Goal: Information Seeking & Learning: Learn about a topic

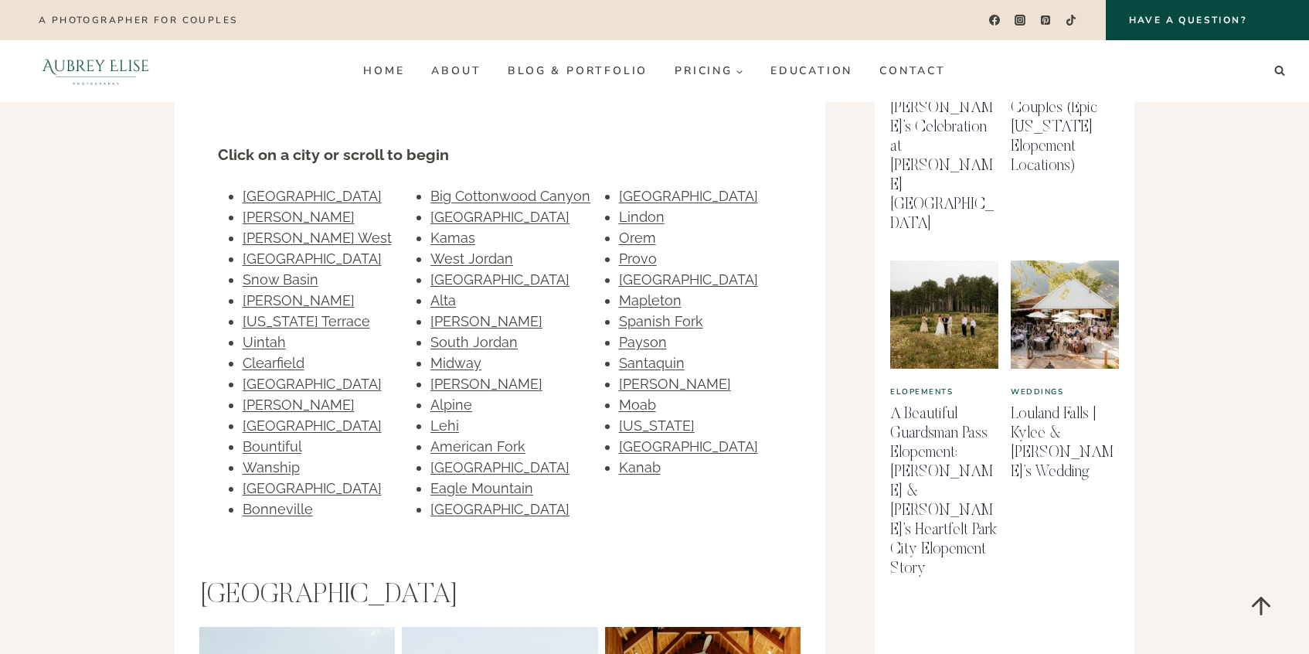
scroll to position [975, 0]
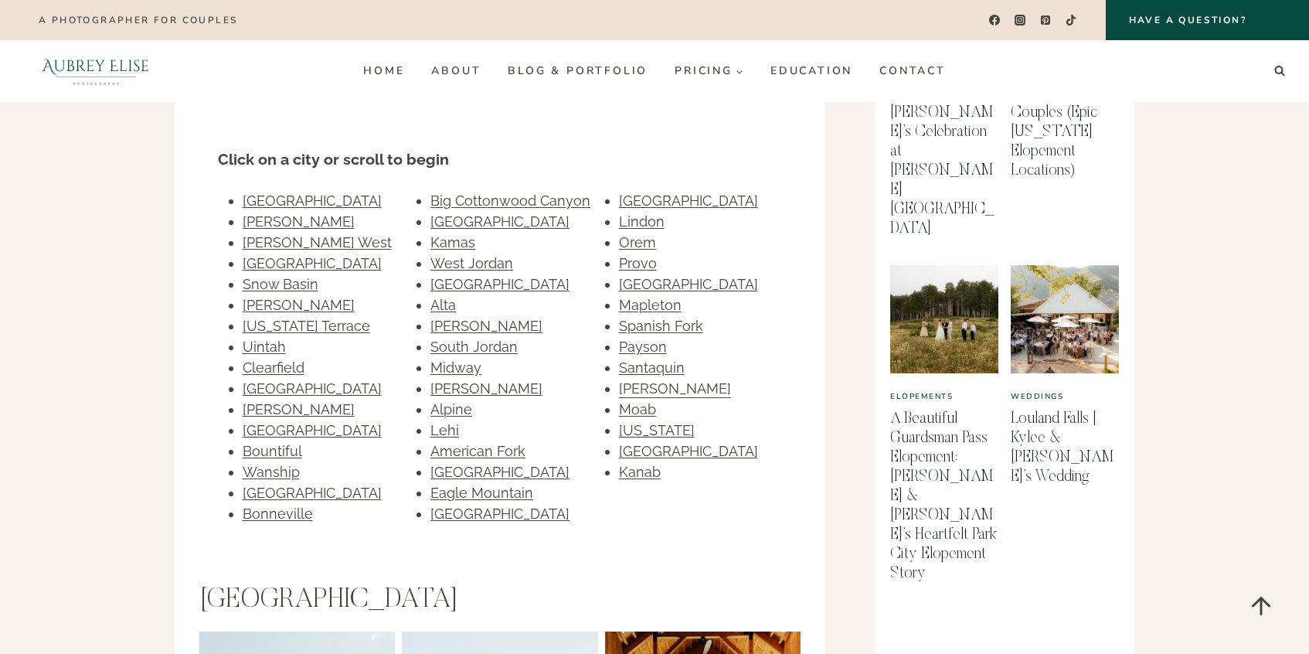
click at [635, 380] on link "[PERSON_NAME]" at bounding box center [675, 388] width 112 height 16
click at [638, 359] on link "Santaquin" at bounding box center [652, 367] width 66 height 16
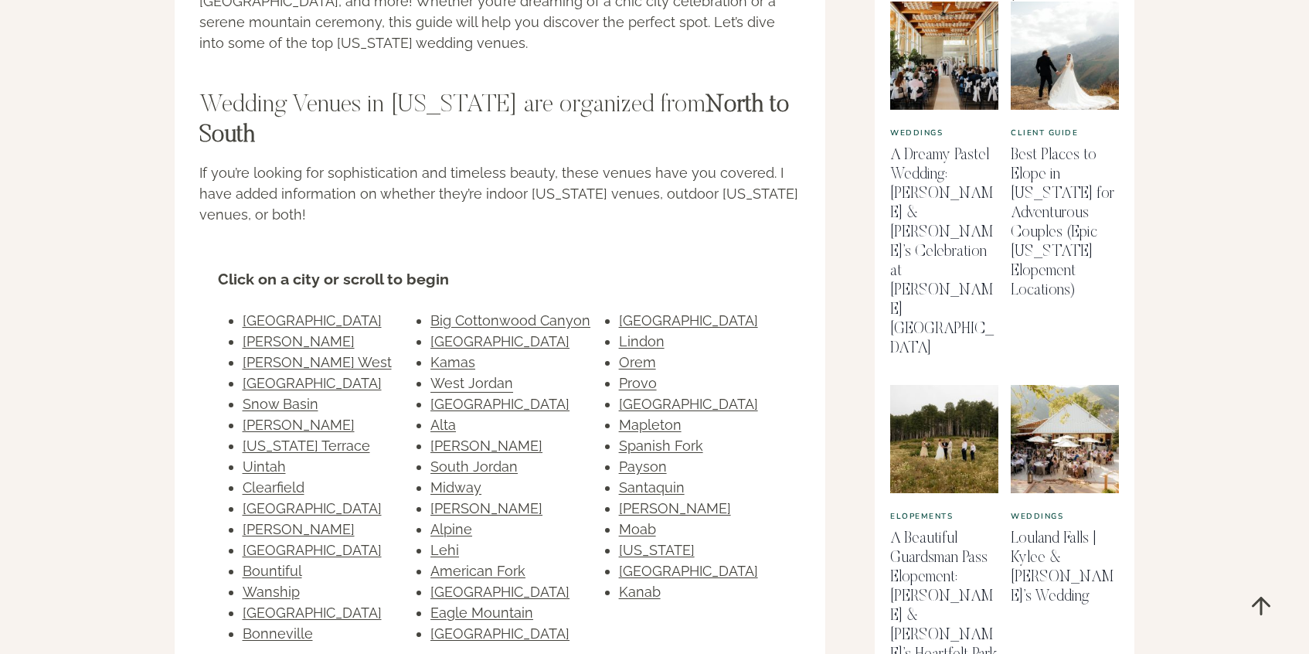
scroll to position [858, 0]
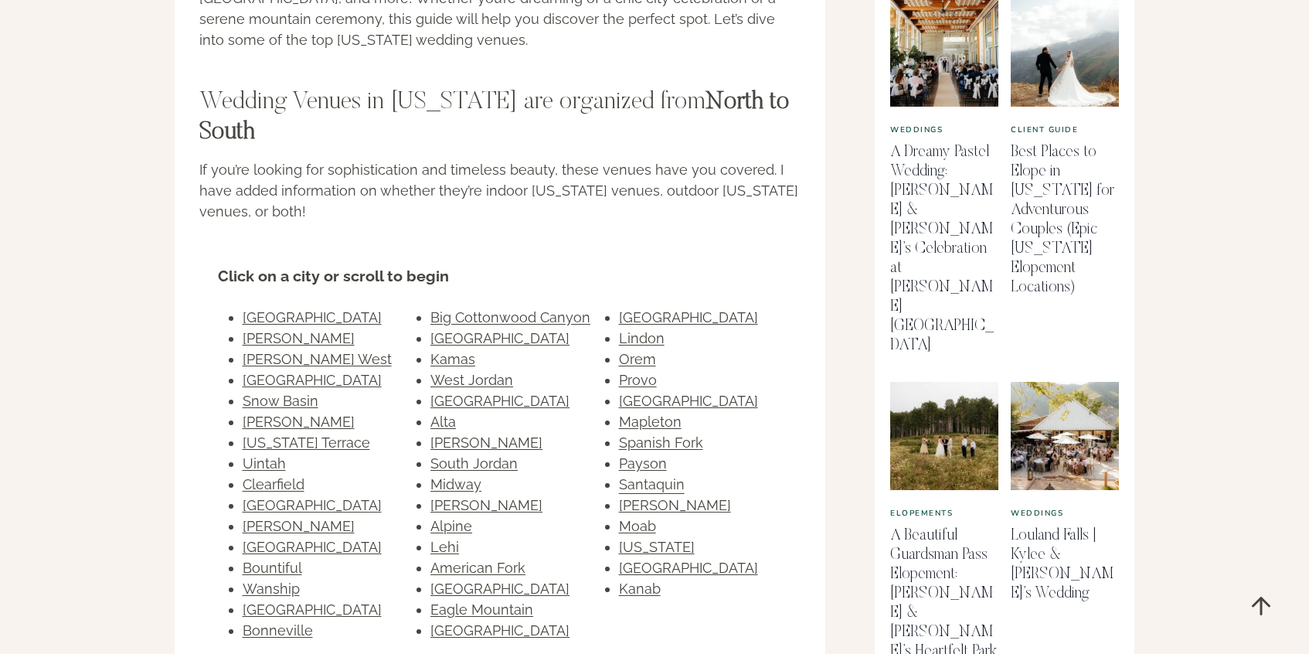
click at [635, 476] on link "Santaquin" at bounding box center [652, 484] width 66 height 16
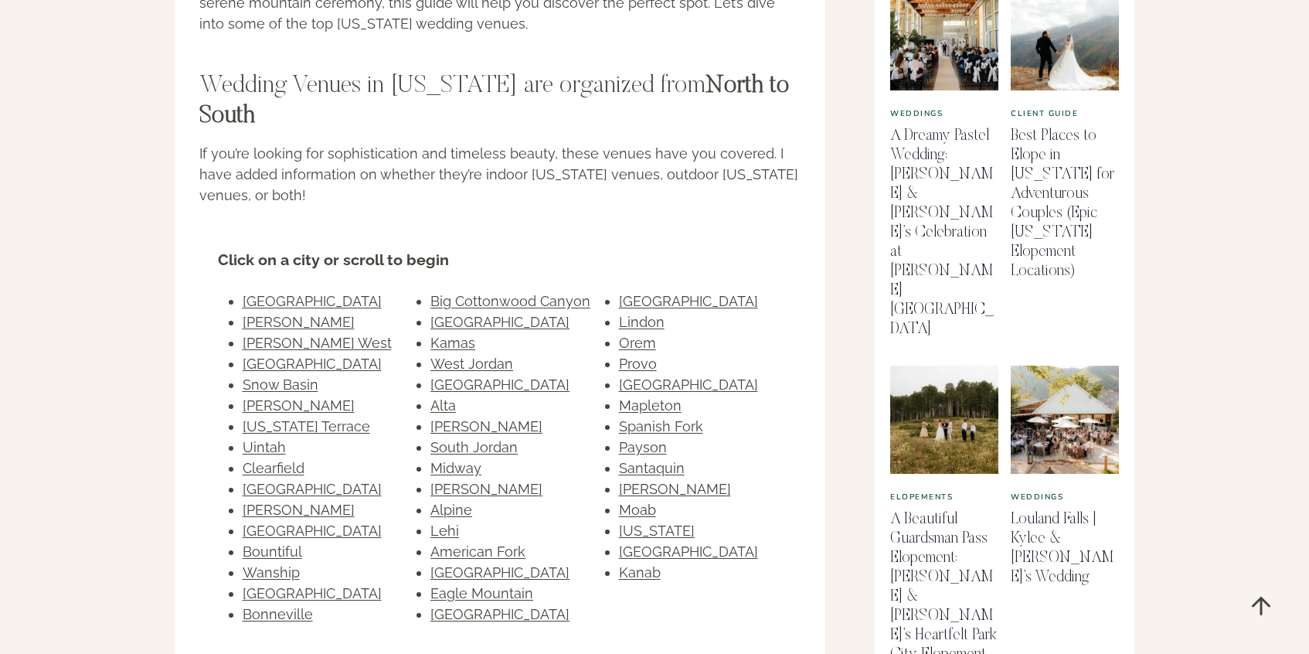
scroll to position [878, 0]
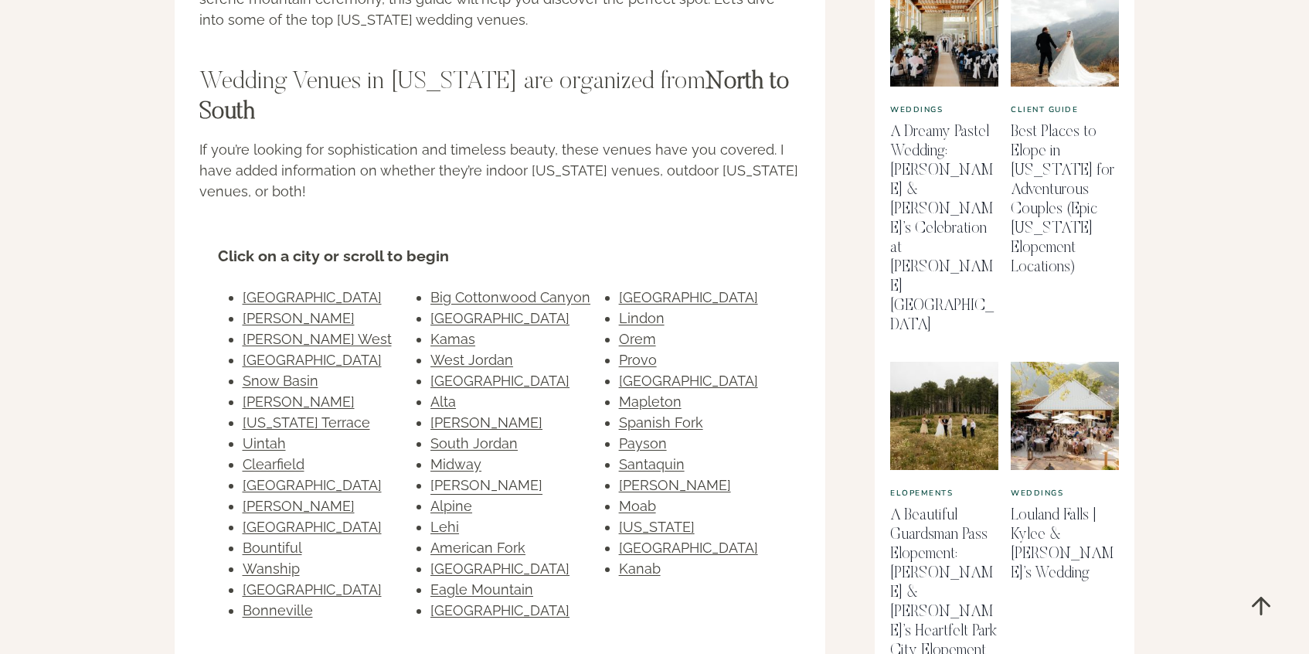
click at [444, 477] on link "[PERSON_NAME]" at bounding box center [487, 485] width 112 height 16
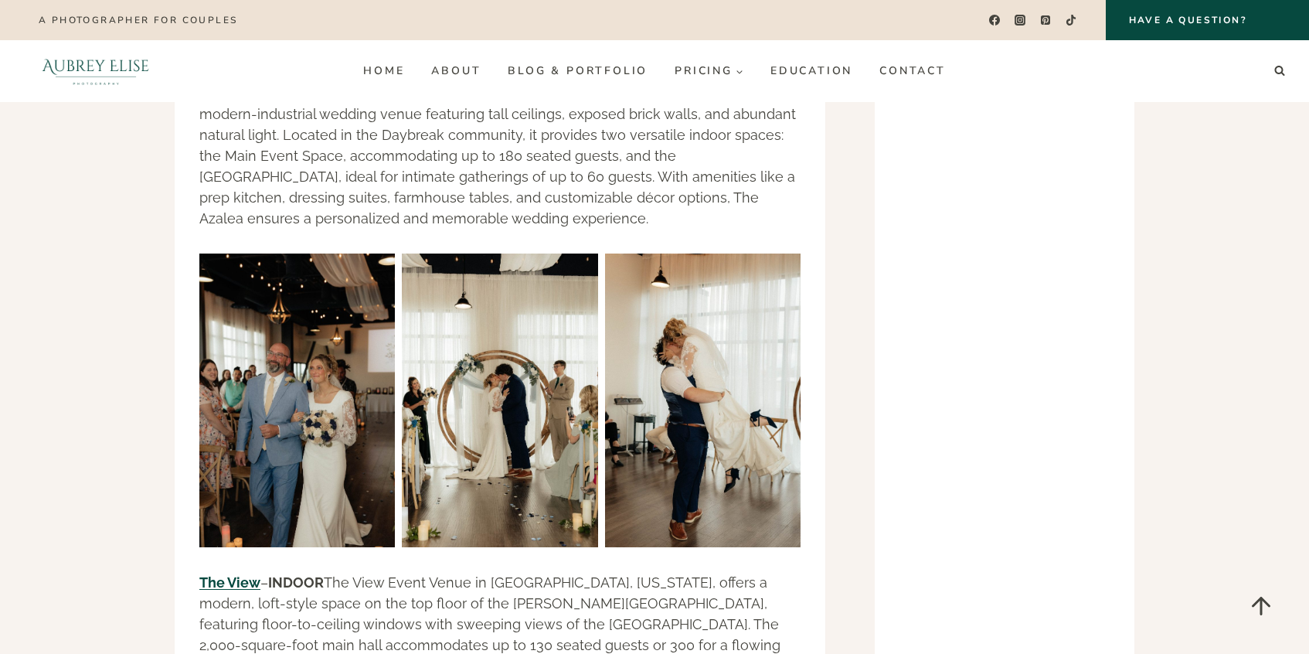
scroll to position [23961, 0]
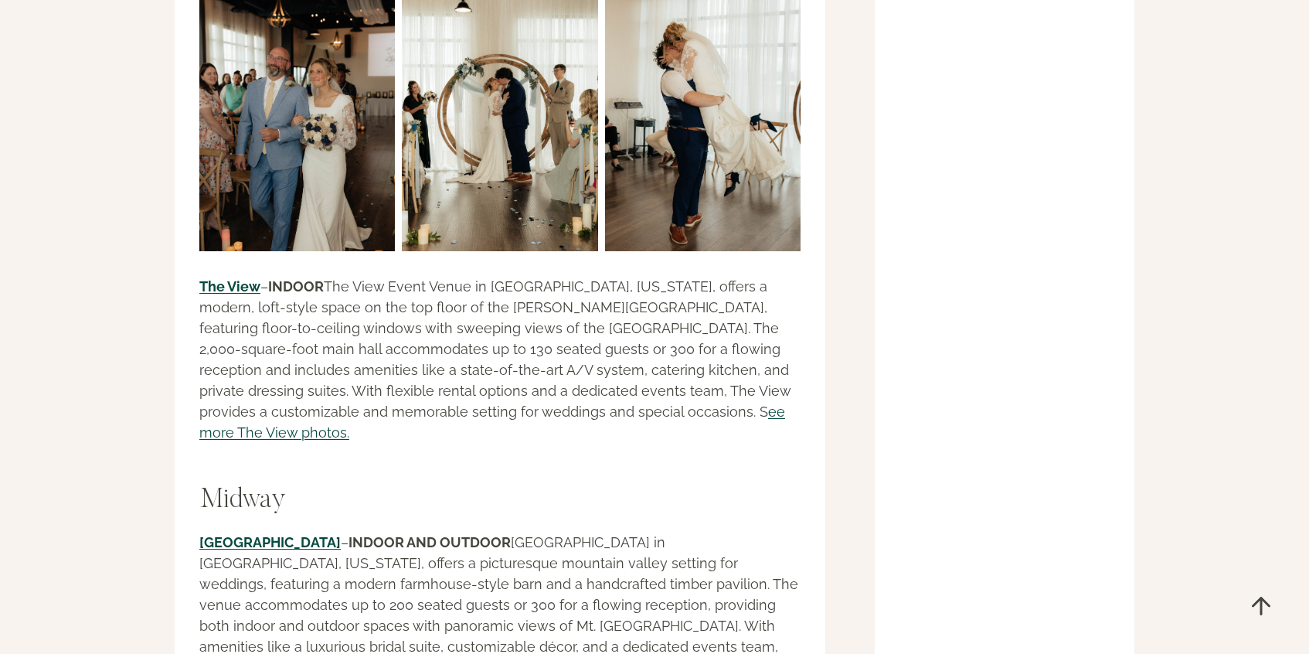
scroll to position [24279, 0]
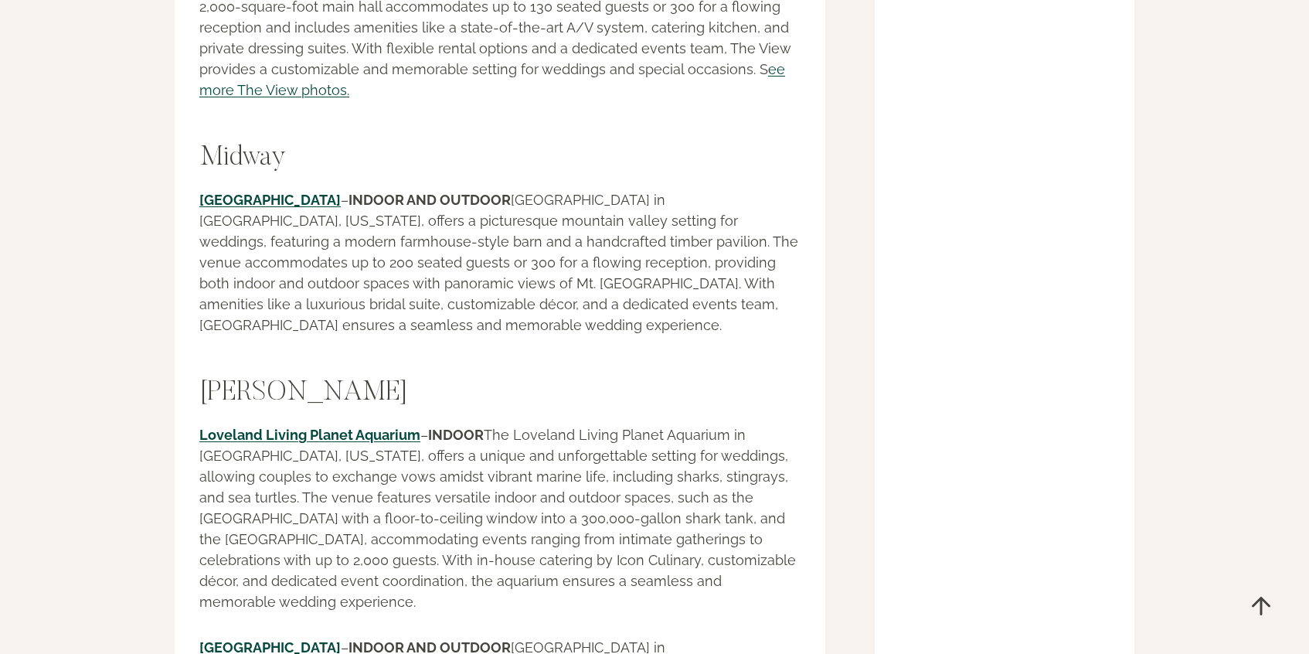
scroll to position [24609, 0]
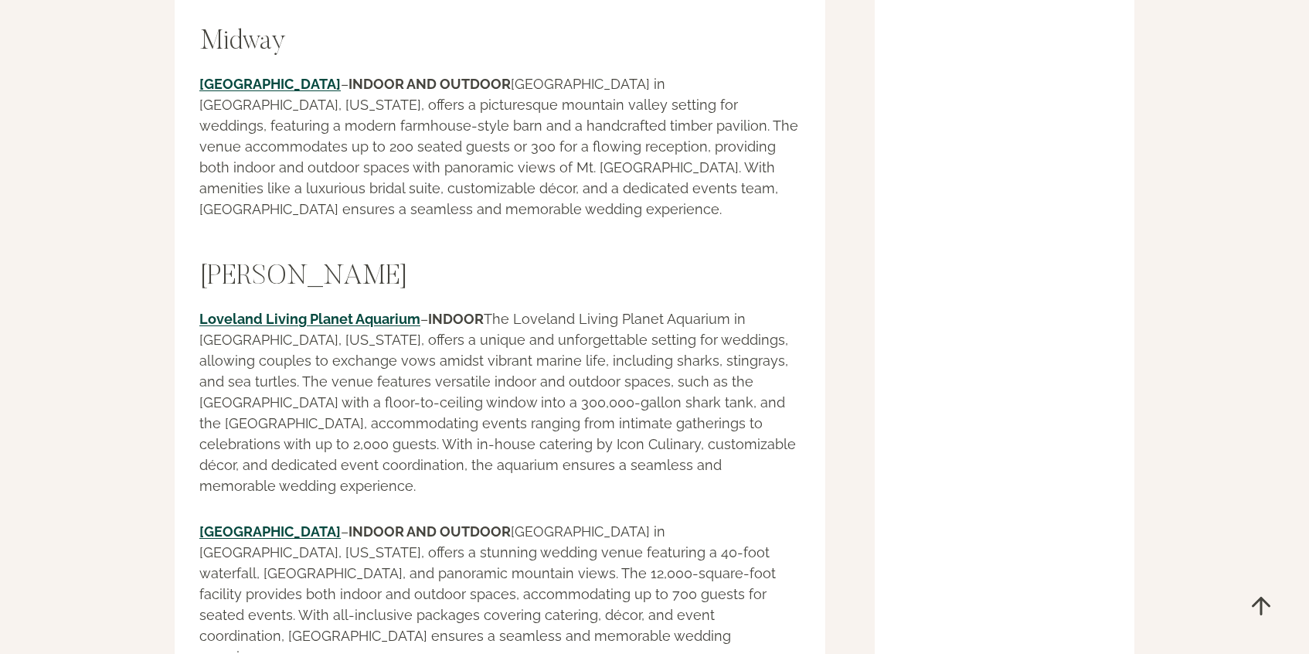
scroll to position [24724, 0]
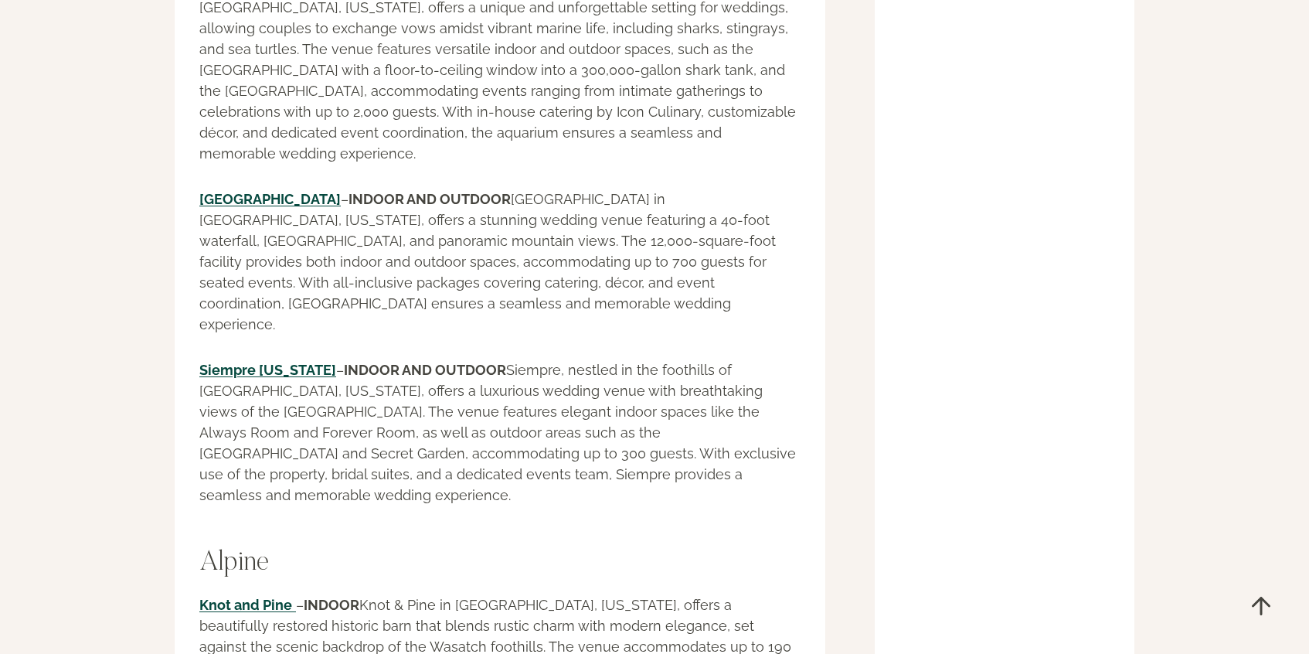
scroll to position [25057, 0]
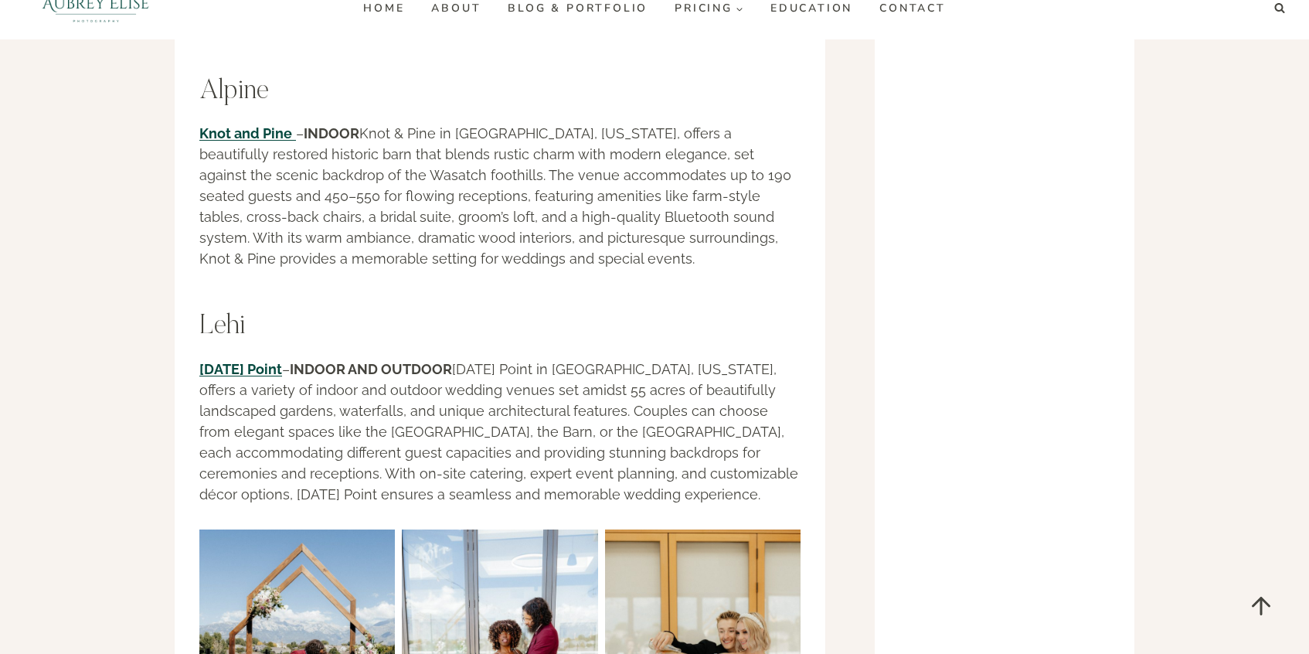
scroll to position [25528, 0]
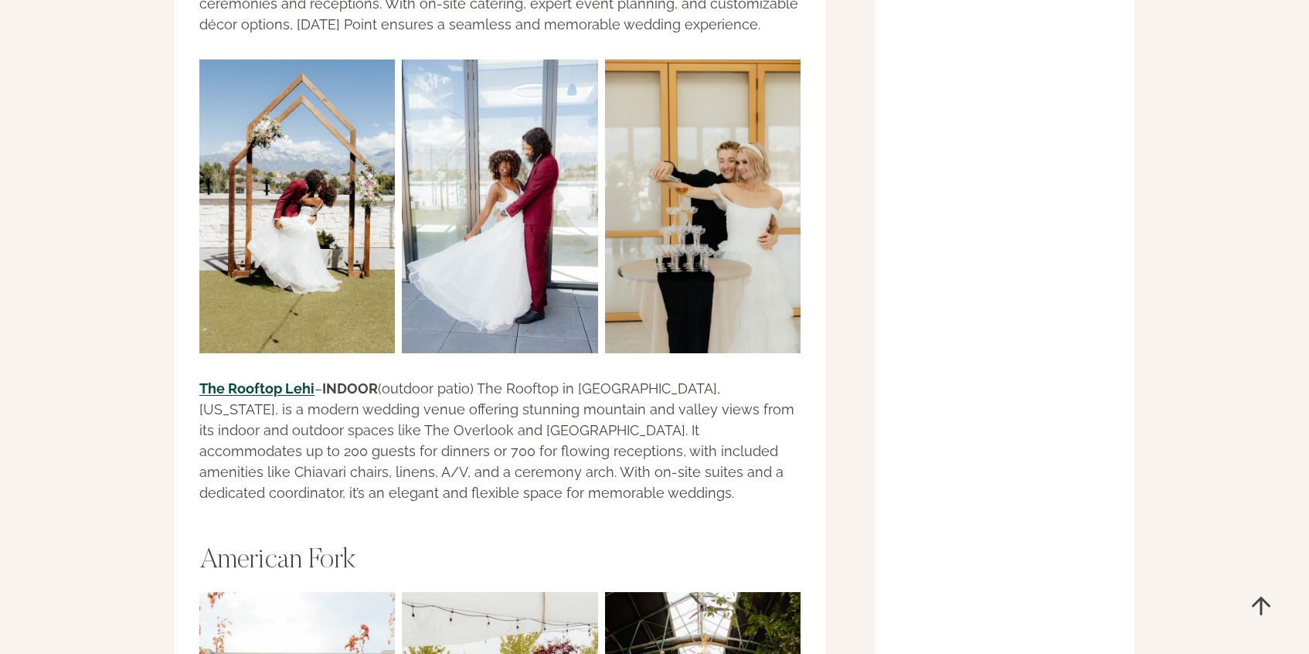
scroll to position [26002, 0]
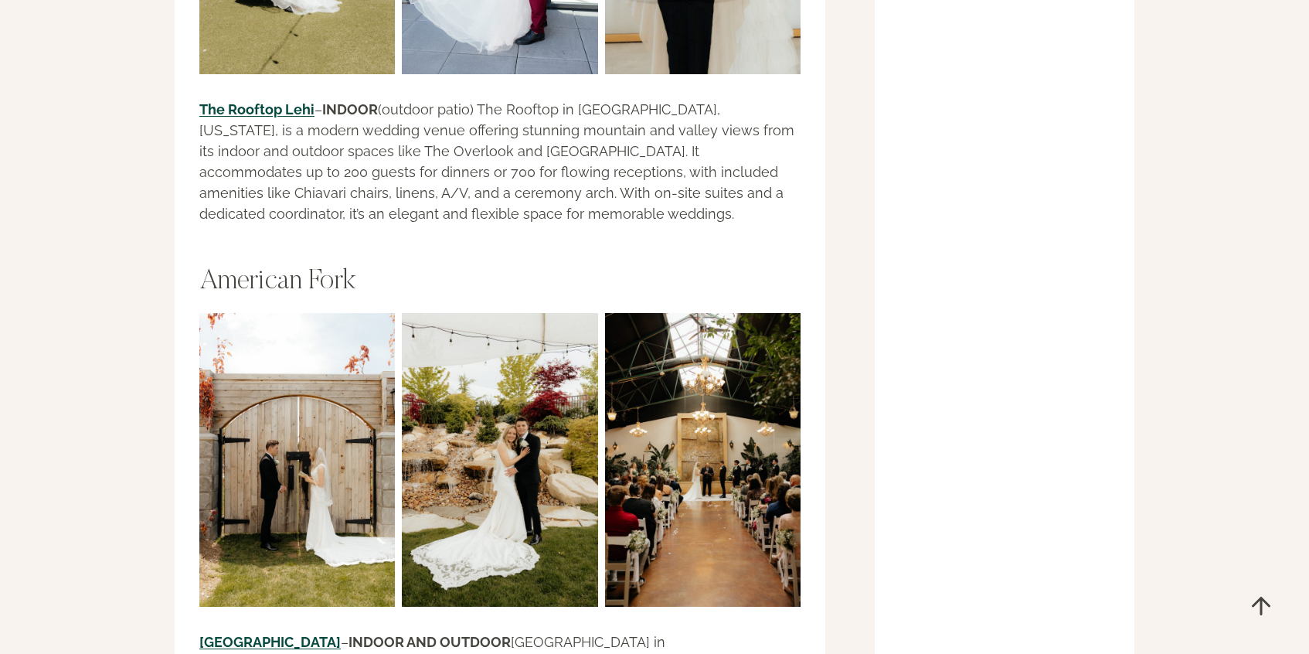
scroll to position [26287, 0]
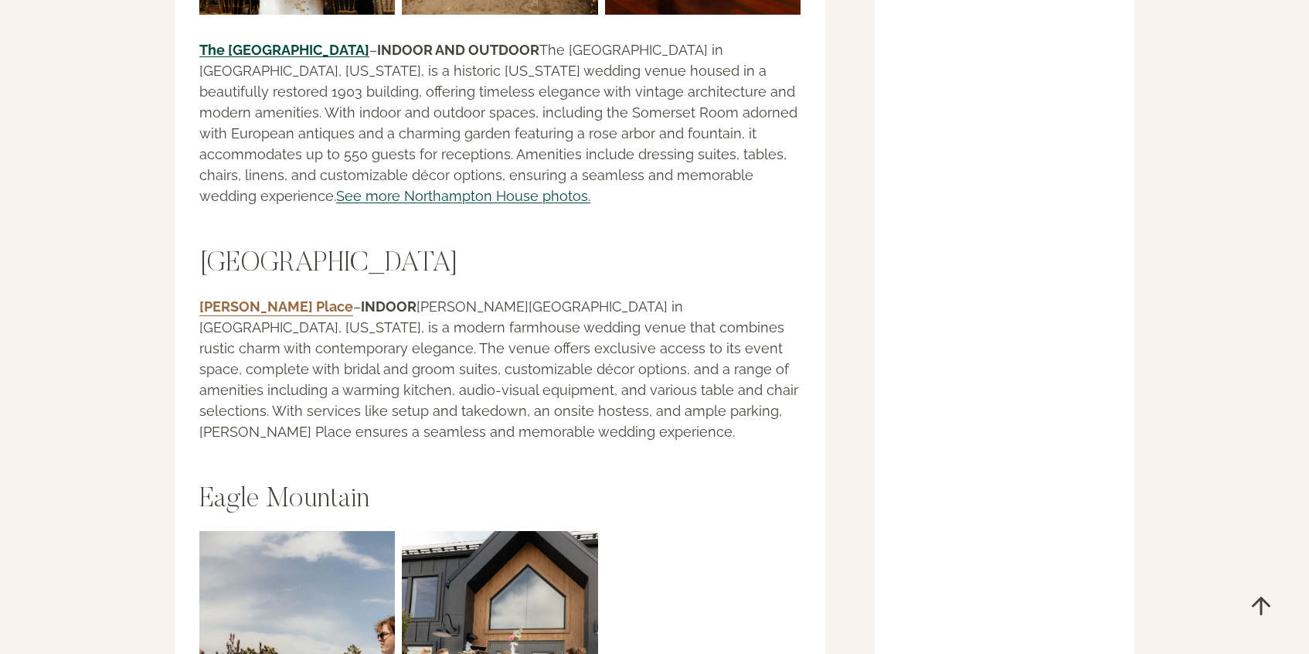
scroll to position [27367, 0]
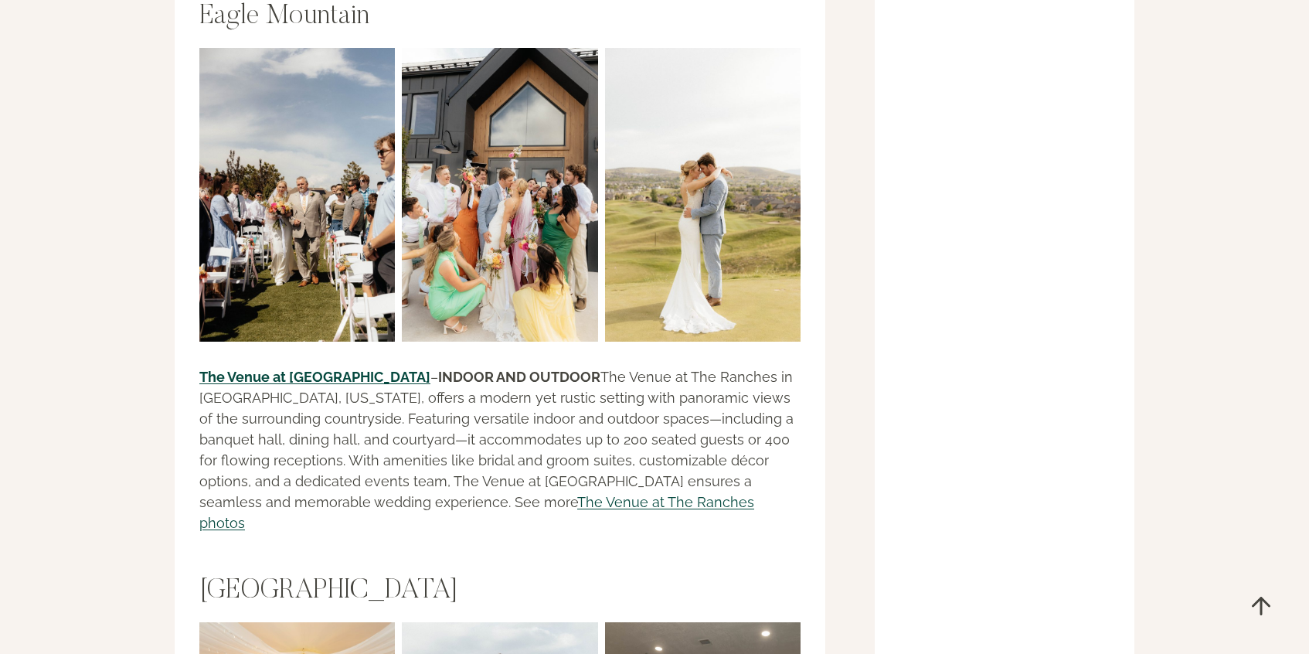
scroll to position [27847, 0]
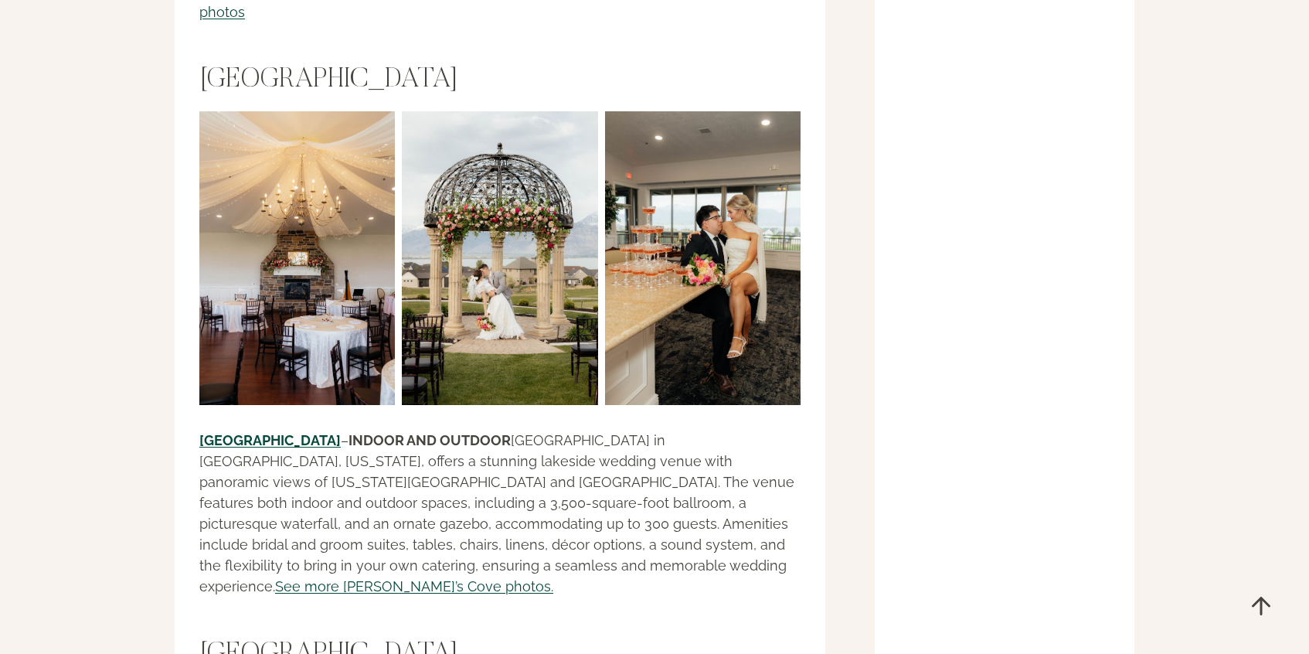
scroll to position [28360, 0]
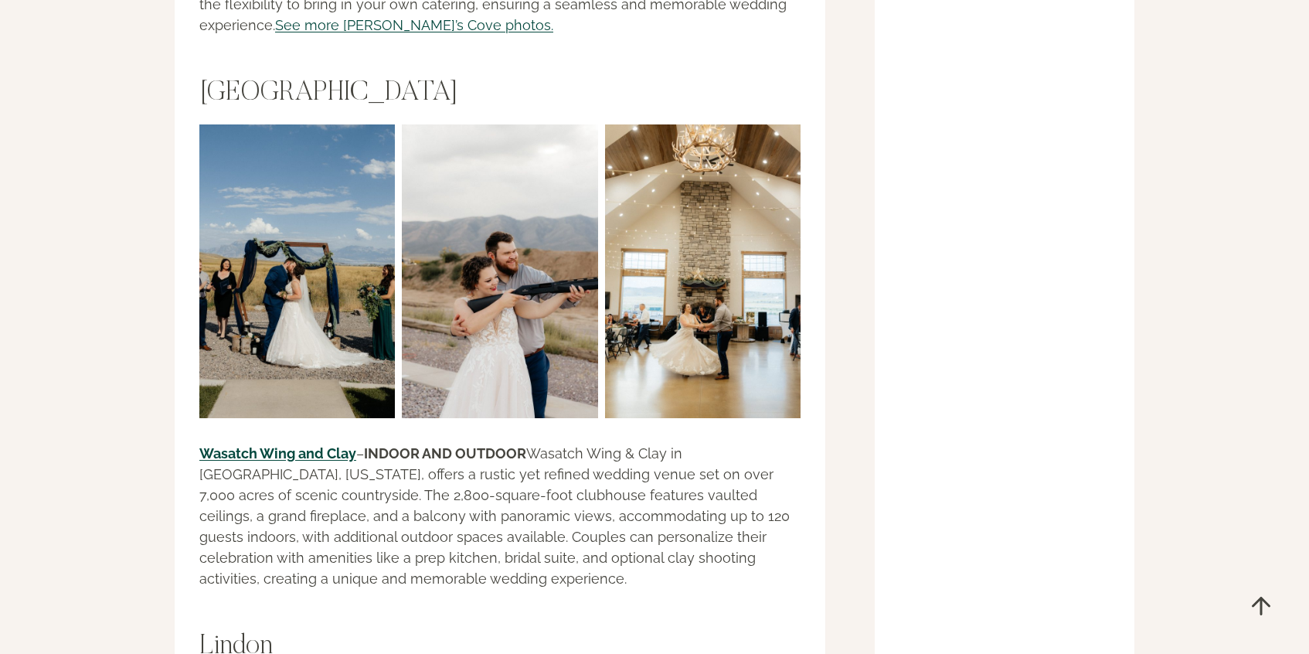
scroll to position [28934, 0]
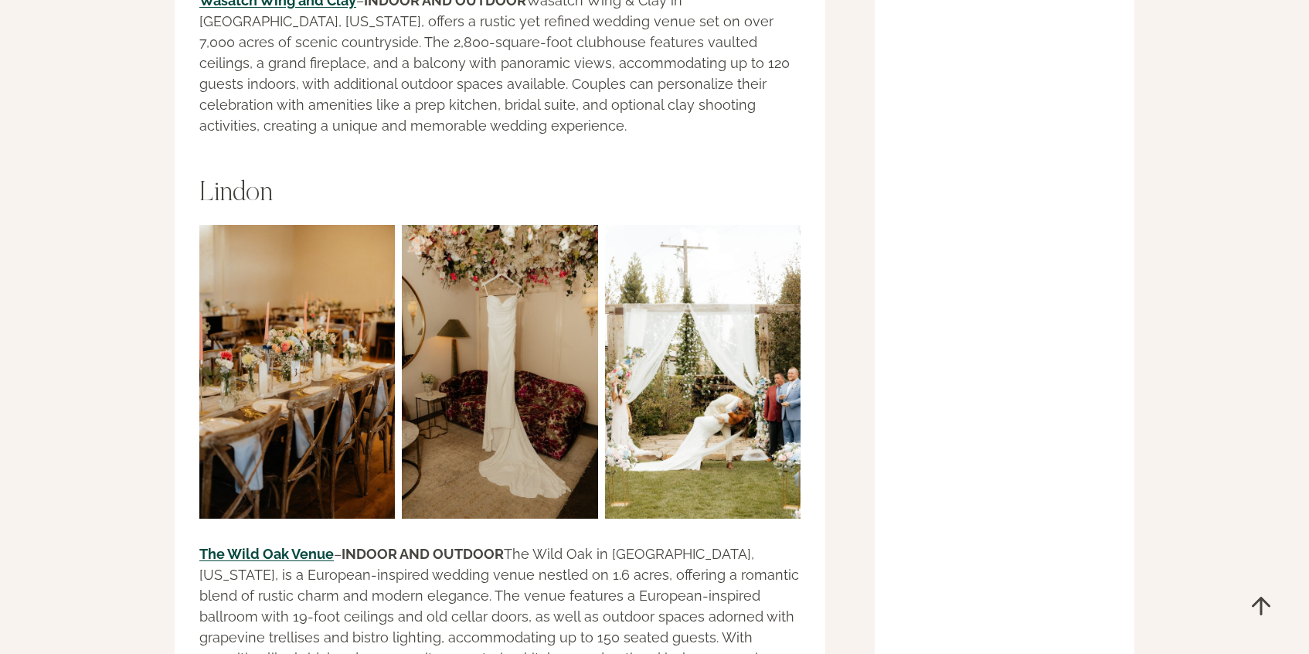
scroll to position [29366, 0]
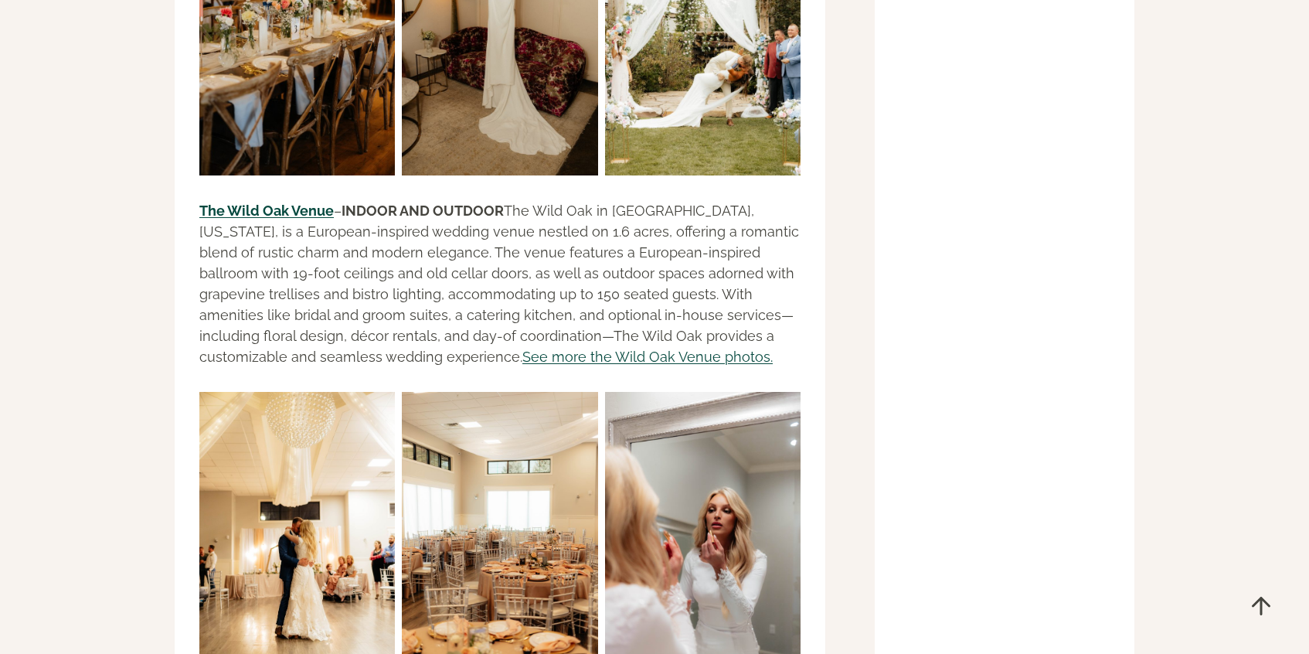
scroll to position [29714, 0]
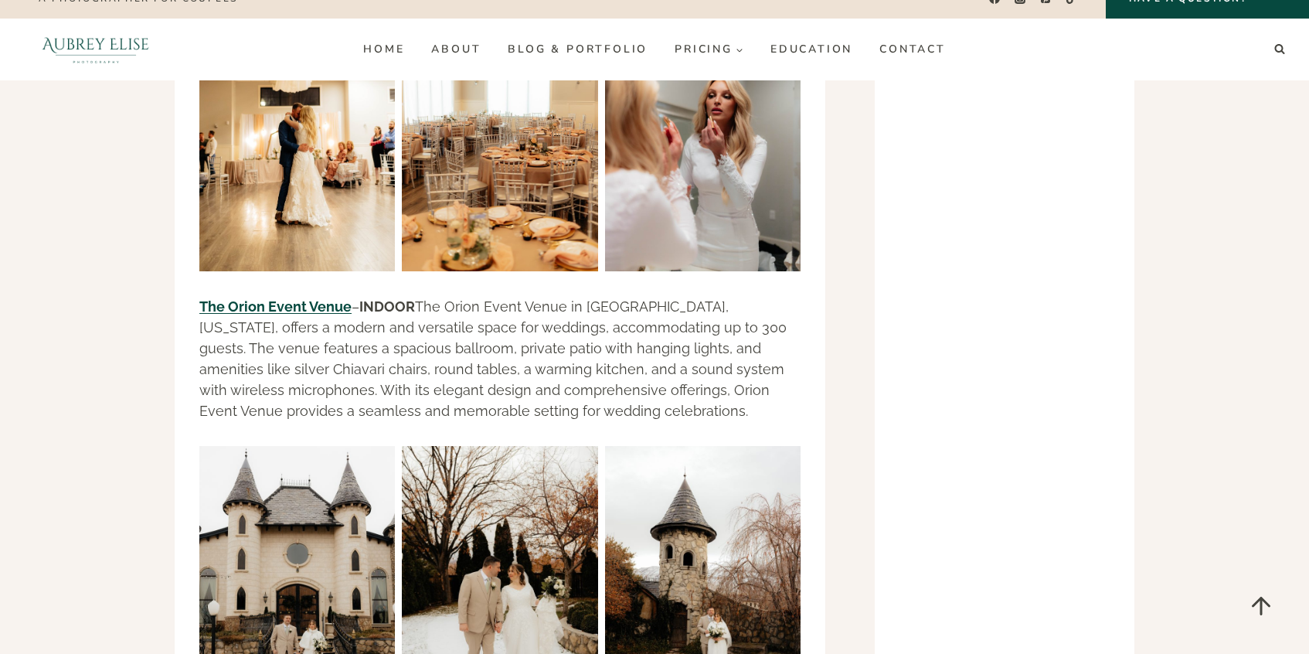
scroll to position [30112, 0]
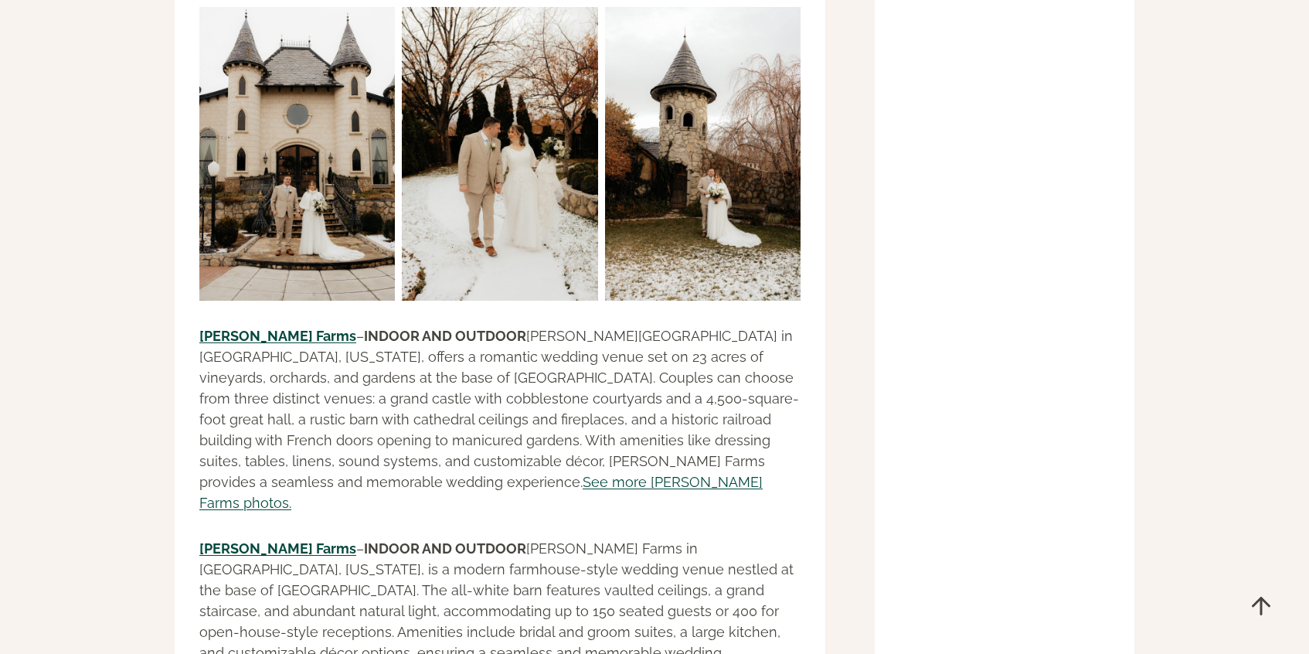
scroll to position [30646, 0]
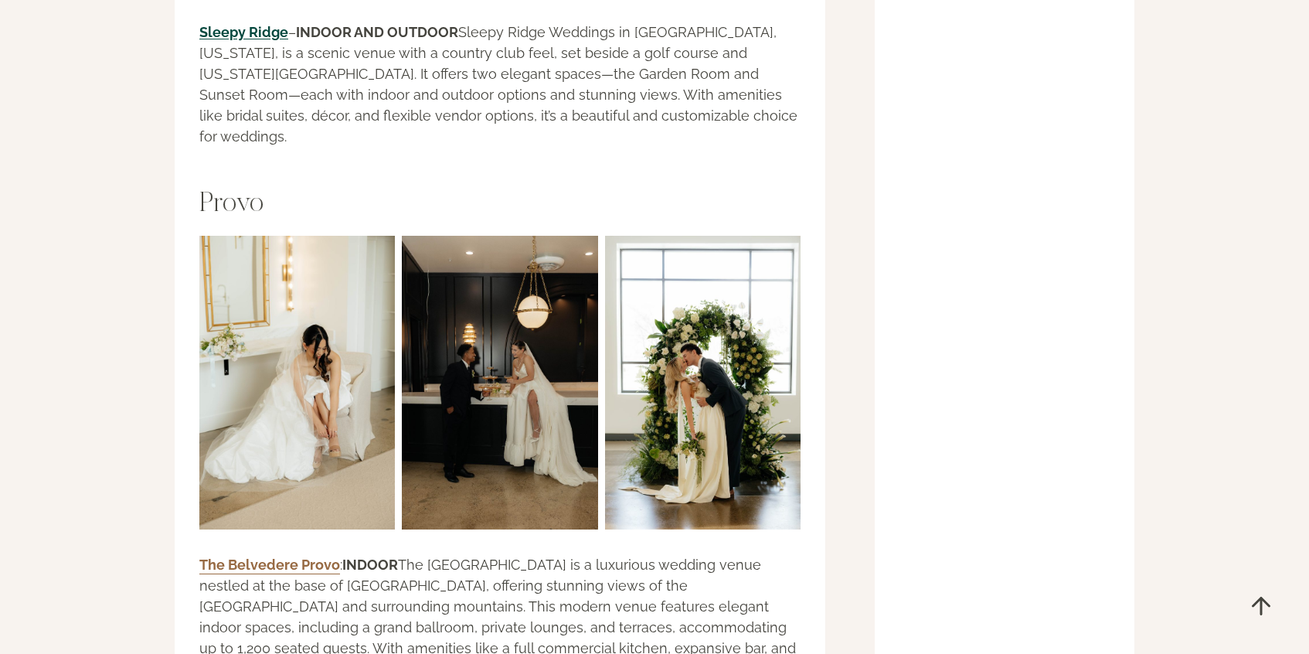
scroll to position [31532, 0]
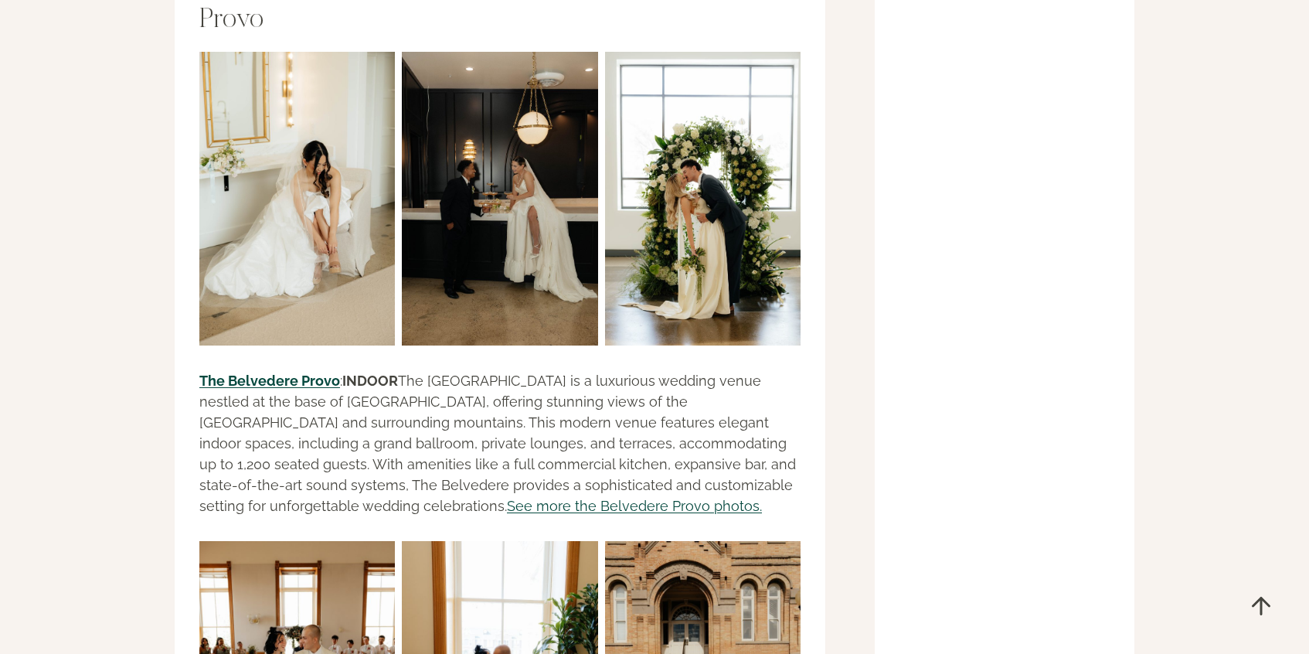
scroll to position [31704, 0]
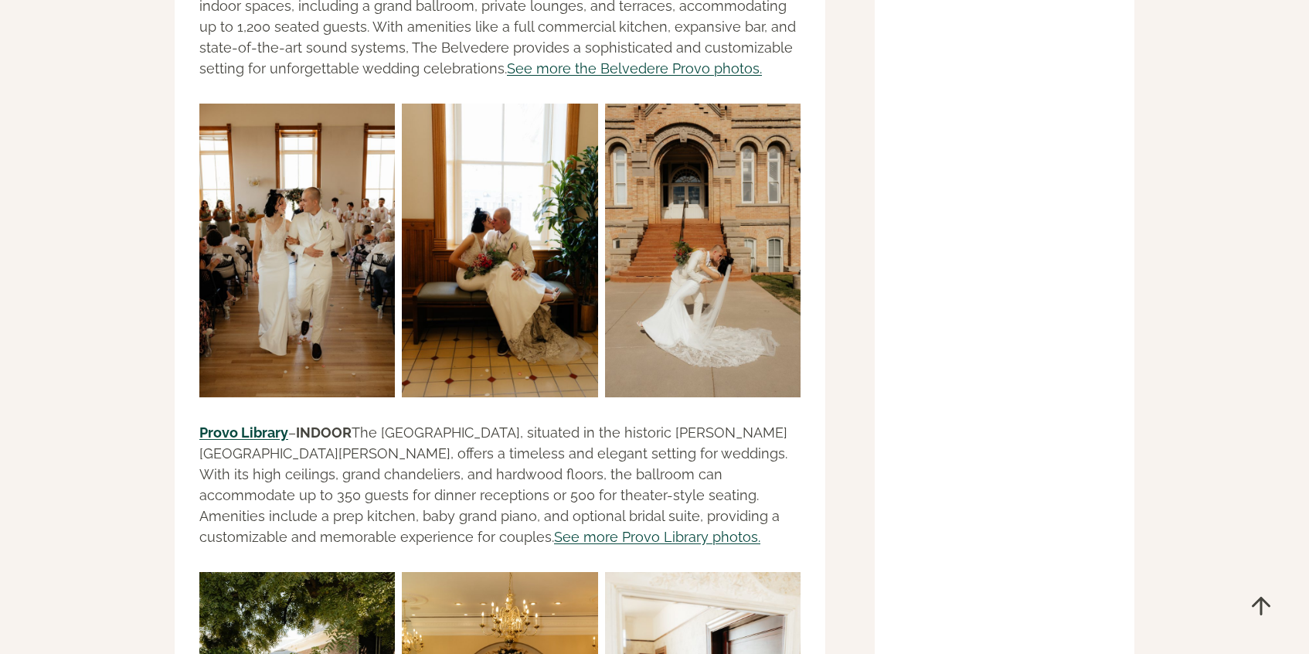
scroll to position [32131, 0]
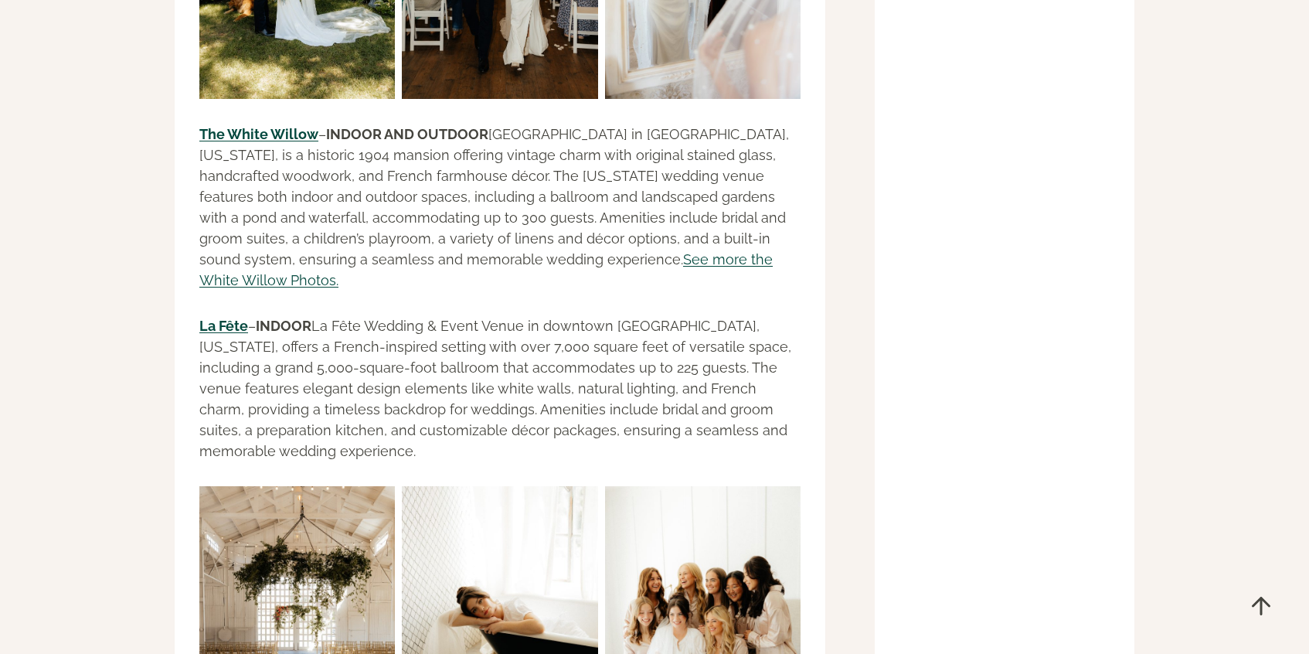
scroll to position [32896, 0]
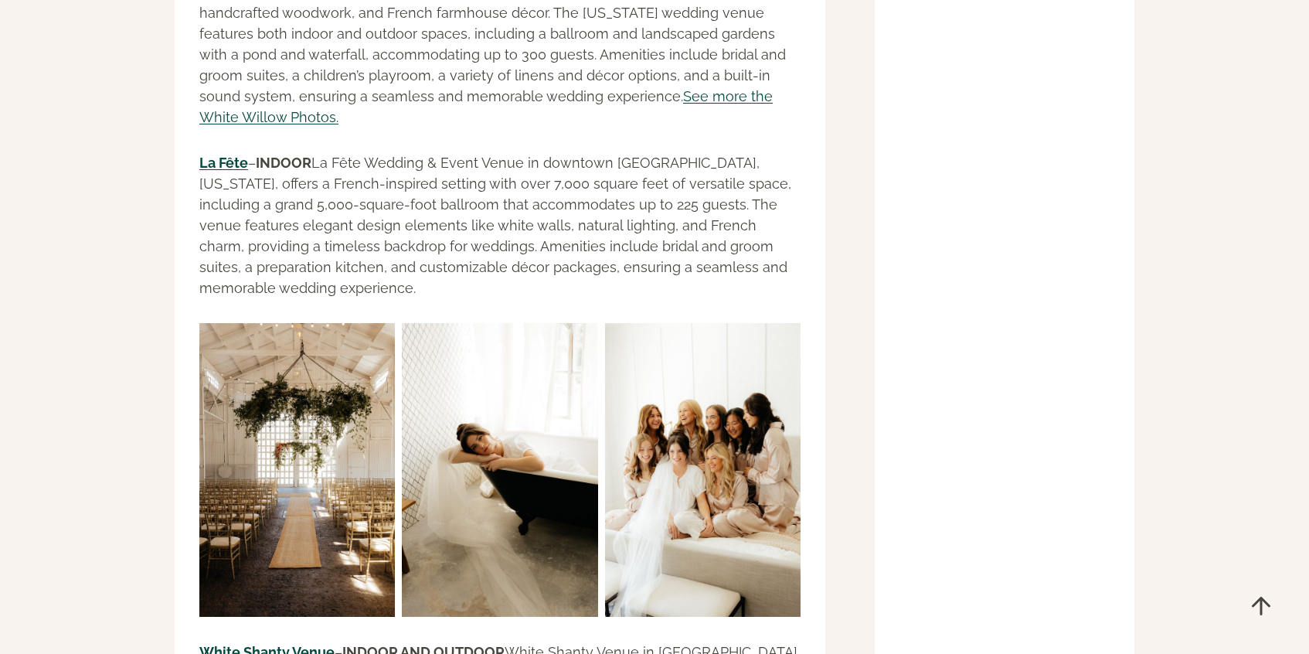
scroll to position [33065, 0]
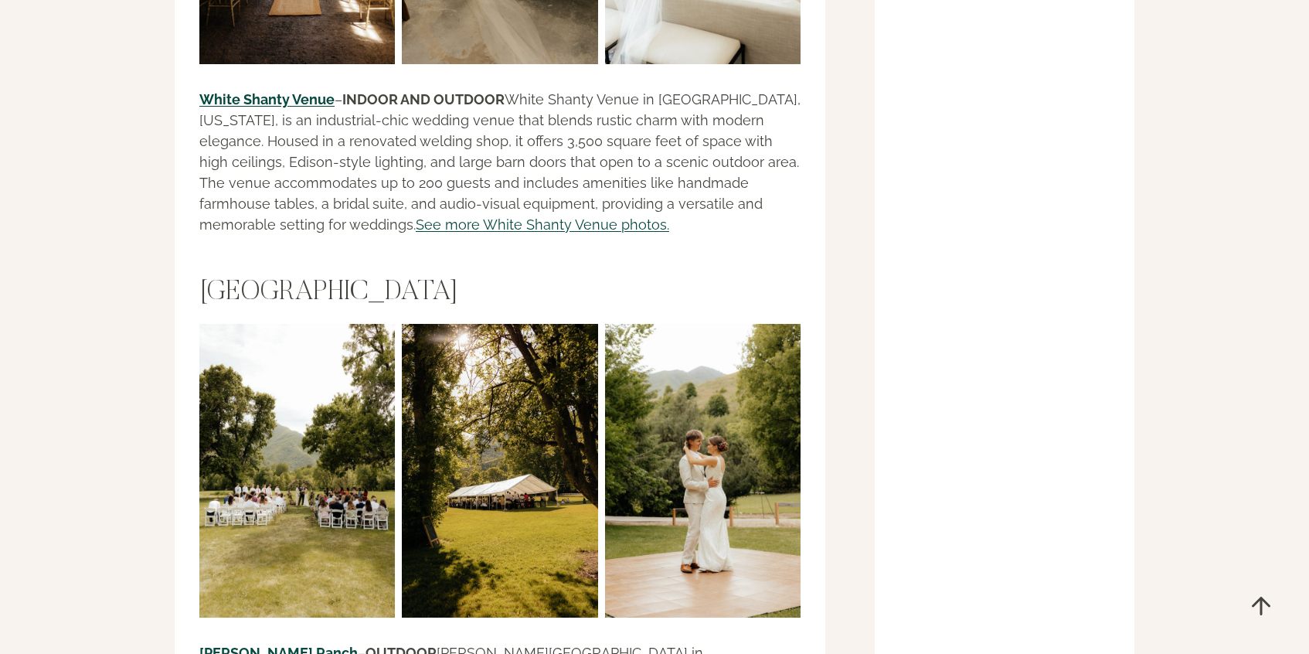
scroll to position [33626, 0]
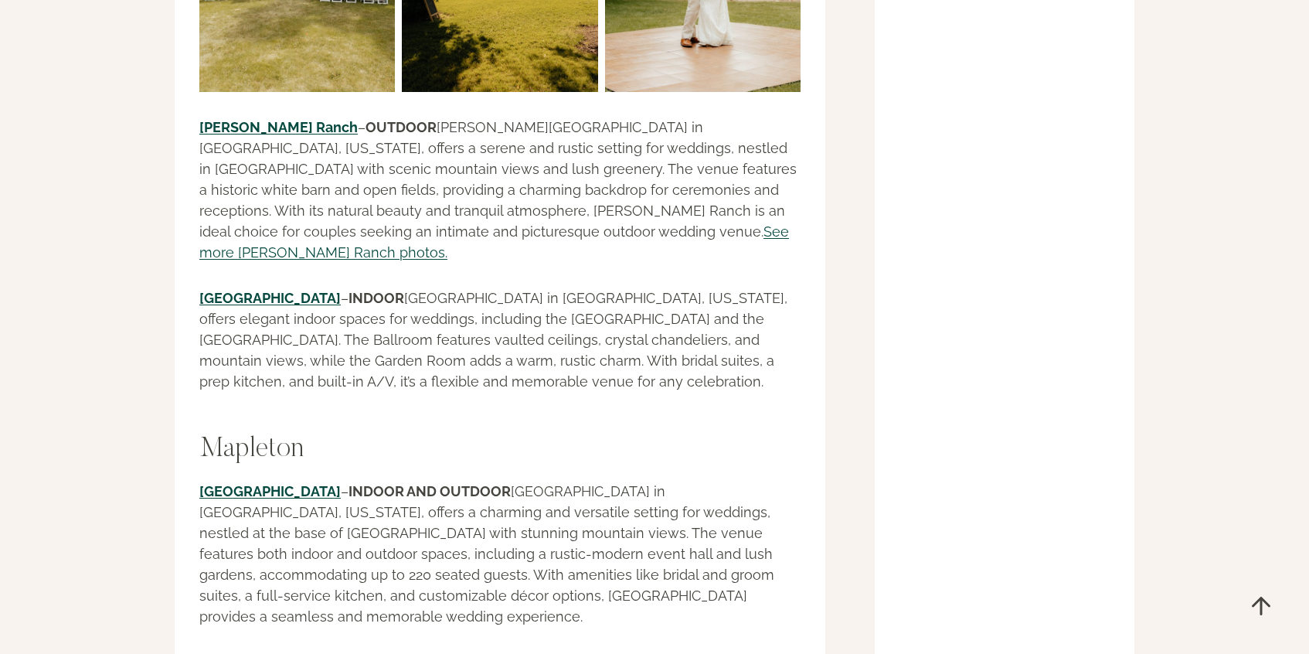
scroll to position [34138, 0]
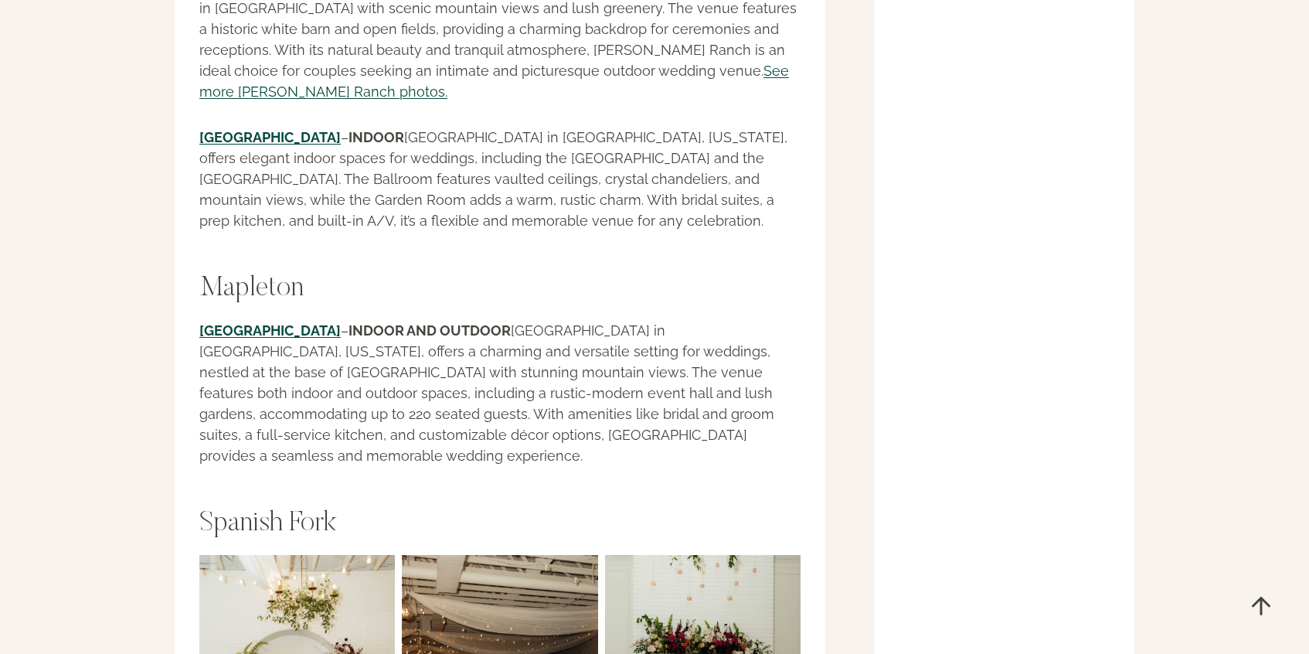
scroll to position [34301, 0]
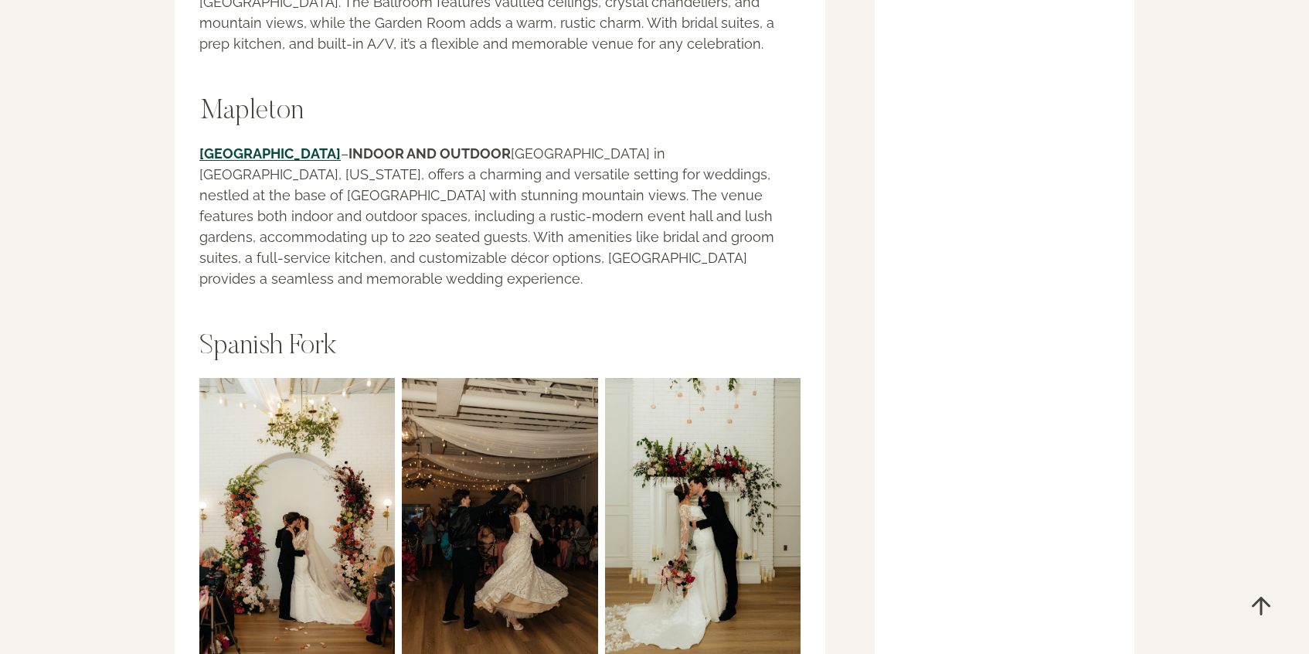
scroll to position [34475, 0]
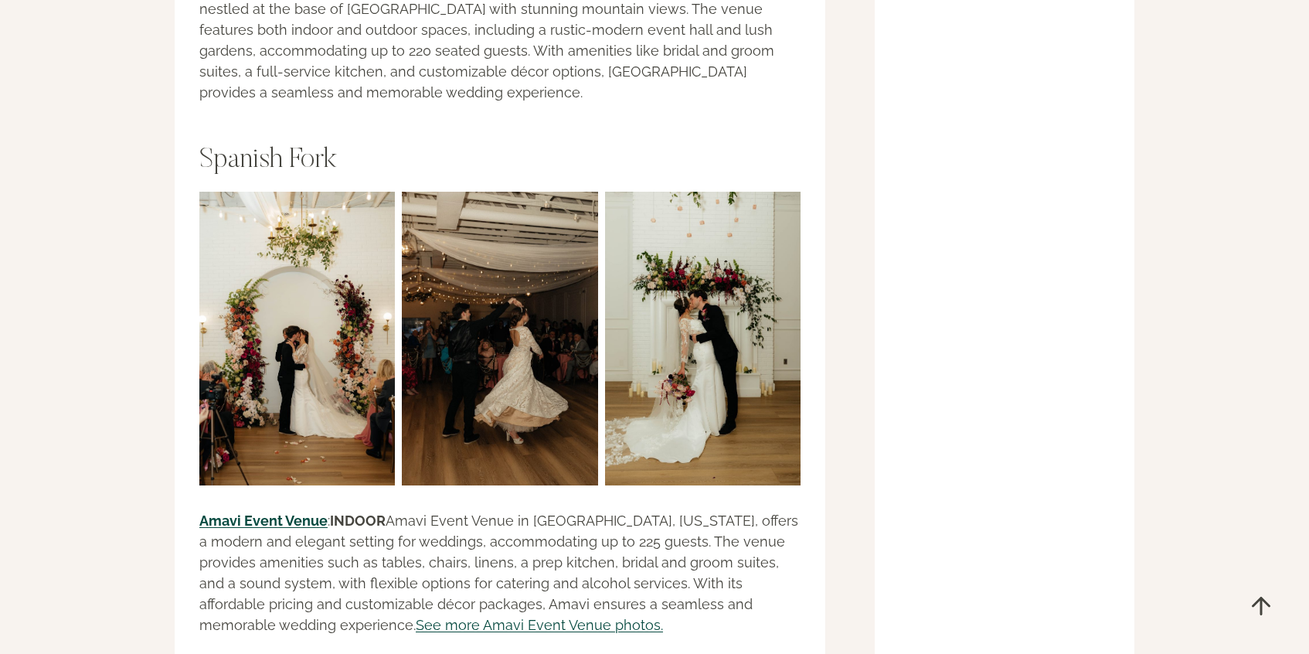
scroll to position [34659, 0]
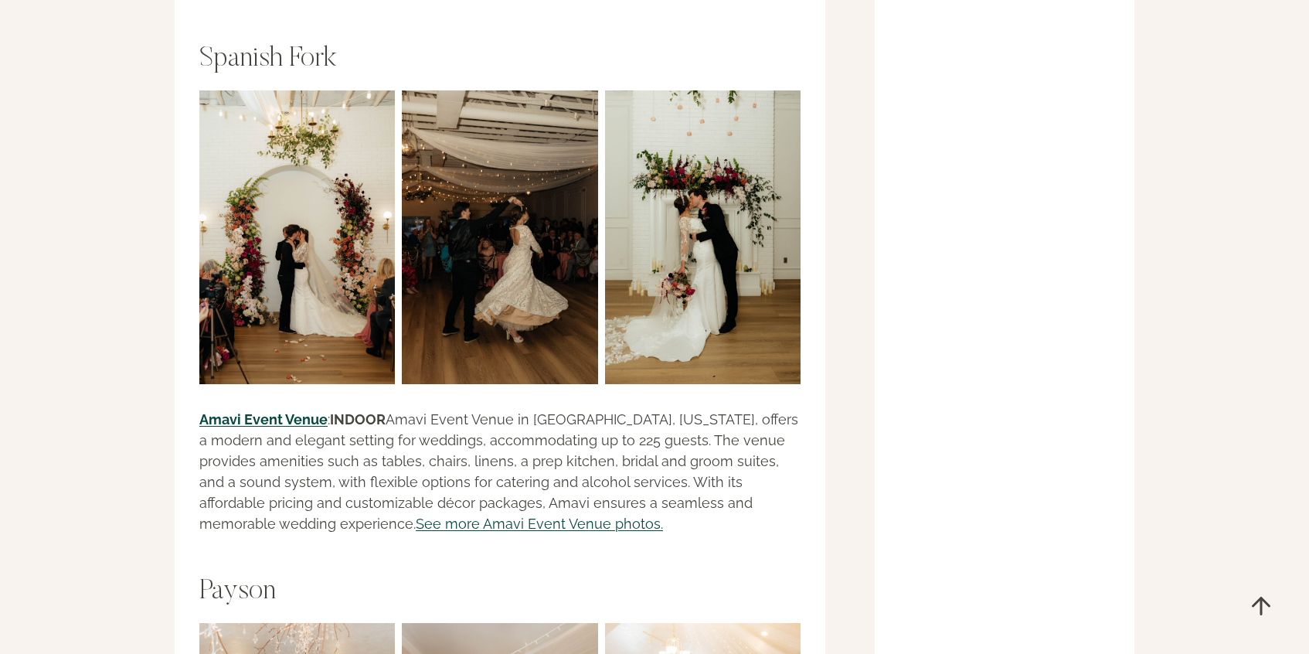
scroll to position [34767, 0]
